Goal: Find specific page/section: Find specific page/section

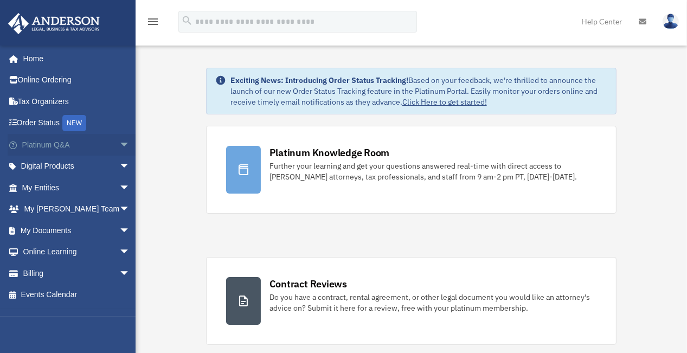
click at [55, 147] on link "Platinum Q&A arrow_drop_down" at bounding box center [77, 145] width 139 height 22
click at [119, 144] on span "arrow_drop_down" at bounding box center [130, 145] width 22 height 22
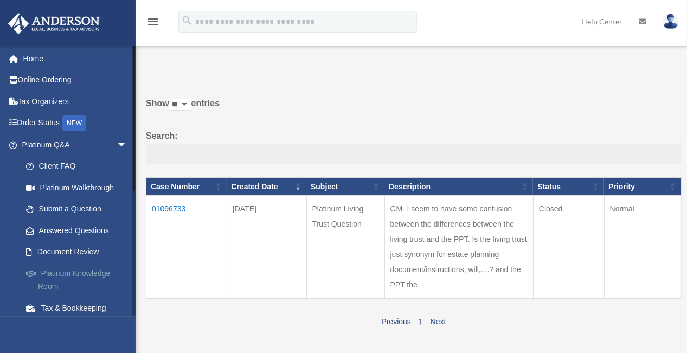
click at [72, 272] on link "Platinum Knowledge Room" at bounding box center [79, 279] width 128 height 35
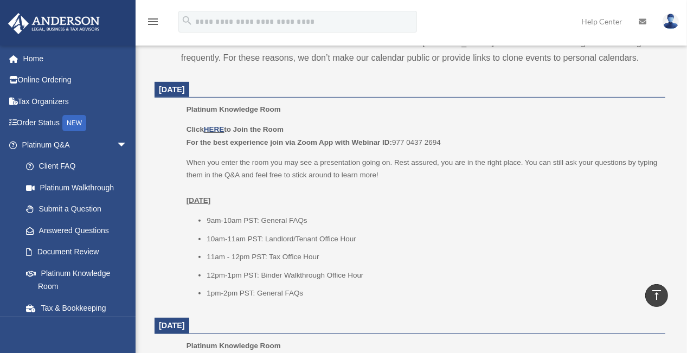
scroll to position [422, 0]
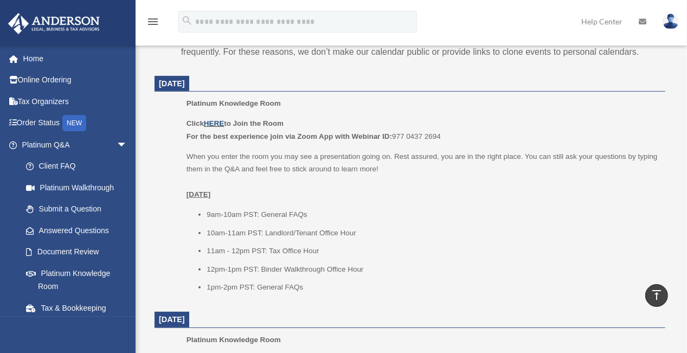
click at [217, 121] on link "HERE" at bounding box center [214, 123] width 20 height 8
